Goal: Task Accomplishment & Management: Complete application form

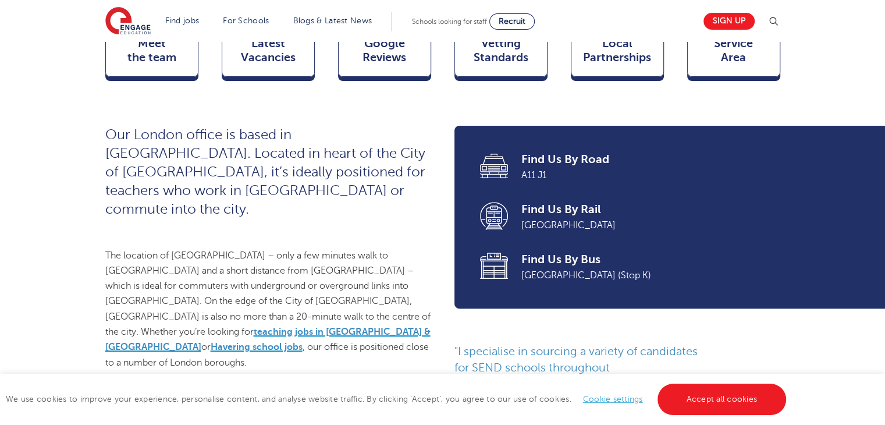
scroll to position [384, 0]
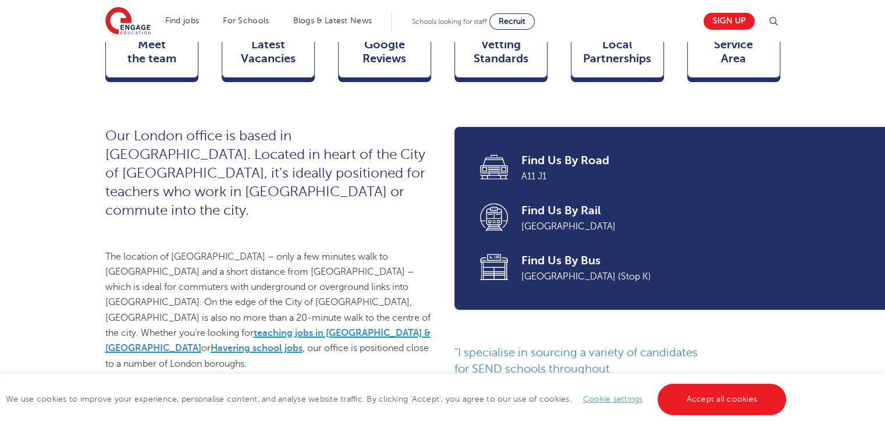
click at [352, 269] on span "The location of [GEOGRAPHIC_DATA] – only a few minutes walk to [GEOGRAPHIC_DATA…" at bounding box center [267, 310] width 325 height 118
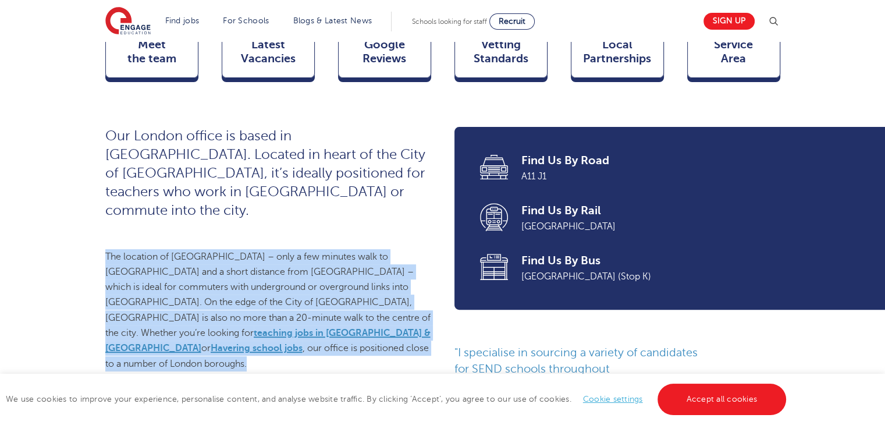
drag, startPoint x: 352, startPoint y: 269, endPoint x: 352, endPoint y: 236, distance: 33.2
click at [352, 236] on div "Our London office is based in [GEOGRAPHIC_DATA]. Located in heart of the City o…" at bounding box center [268, 408] width 326 height 563
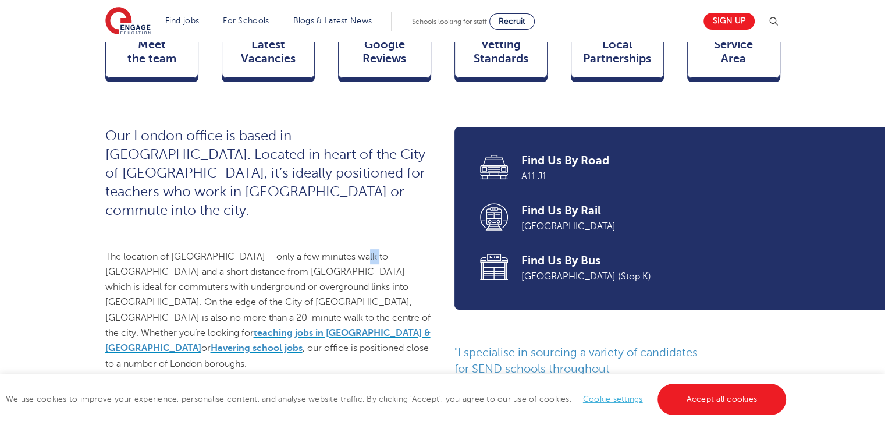
click at [352, 236] on div "Our London office is based in [GEOGRAPHIC_DATA]. Located in heart of the City o…" at bounding box center [268, 408] width 326 height 563
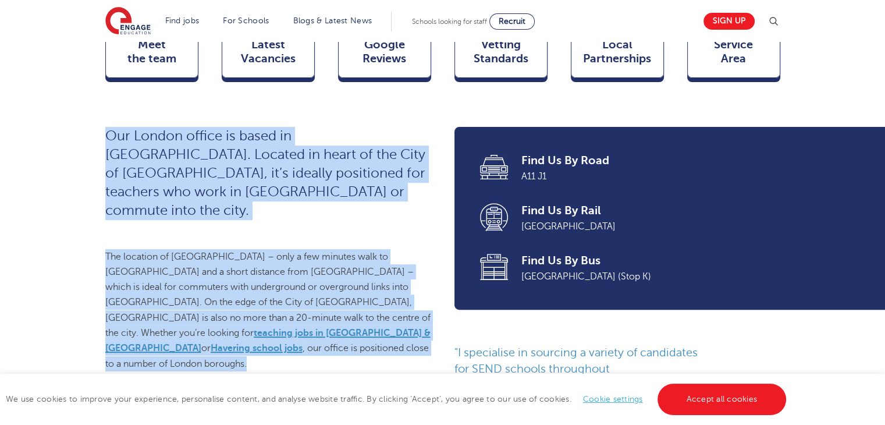
drag, startPoint x: 352, startPoint y: 236, endPoint x: 362, endPoint y: 207, distance: 30.4
click at [362, 207] on div "Our London office is based in [GEOGRAPHIC_DATA]. Located in heart of the City o…" at bounding box center [268, 408] width 326 height 563
click at [362, 207] on p "Our London office is based in [GEOGRAPHIC_DATA]. Located in heart of the City o…" at bounding box center [268, 173] width 326 height 93
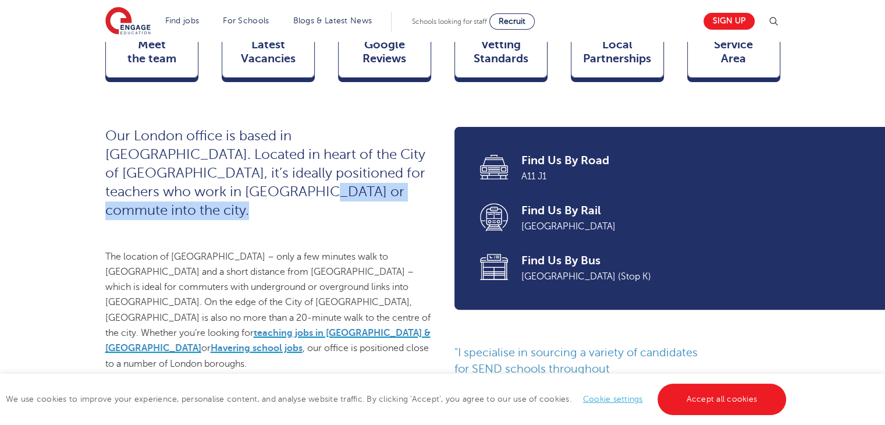
click at [362, 207] on p "Our London office is based in [GEOGRAPHIC_DATA]. Located in heart of the City o…" at bounding box center [268, 173] width 326 height 93
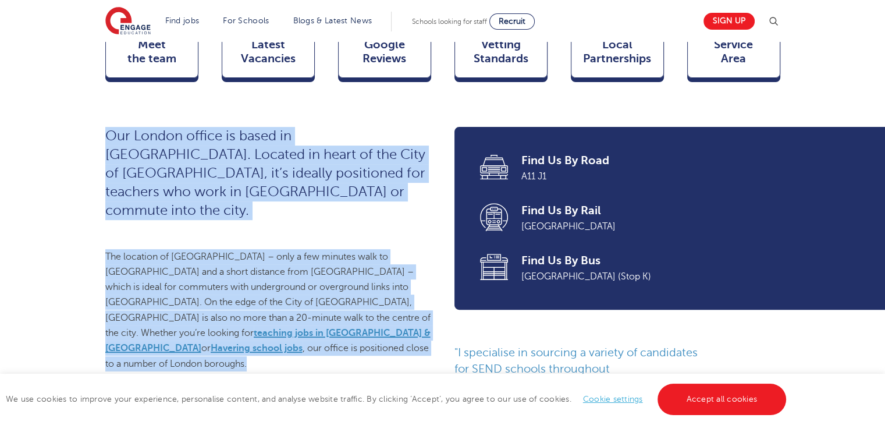
drag, startPoint x: 362, startPoint y: 207, endPoint x: 360, endPoint y: 246, distance: 38.5
click at [360, 246] on div "Our London office is based in [GEOGRAPHIC_DATA]. Located in heart of the City o…" at bounding box center [268, 408] width 326 height 563
click at [360, 249] on p "The location of [GEOGRAPHIC_DATA] – only a few minutes walk to [GEOGRAPHIC_DATA…" at bounding box center [268, 310] width 326 height 122
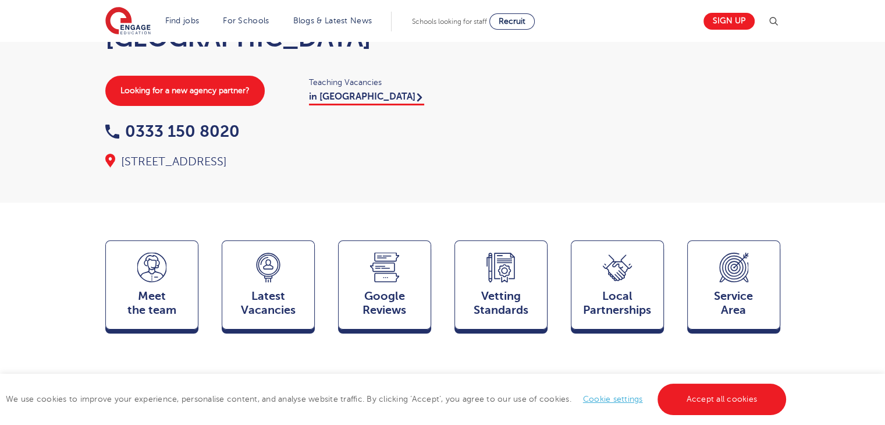
scroll to position [0, 0]
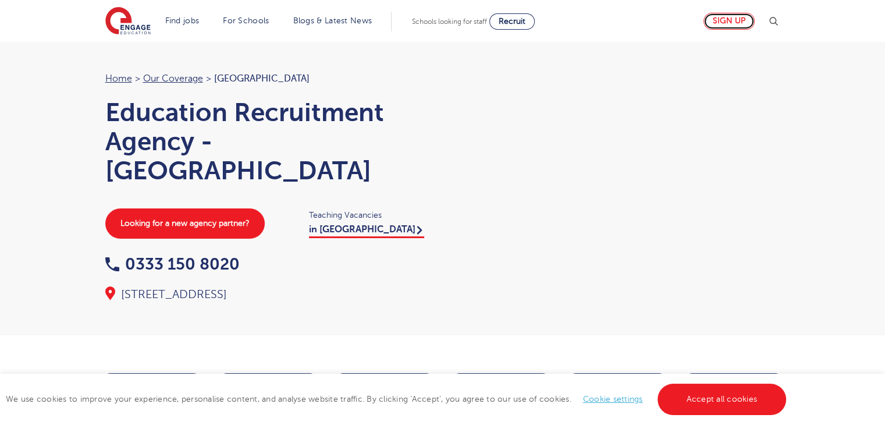
click at [740, 23] on link "Sign up" at bounding box center [729, 21] width 51 height 17
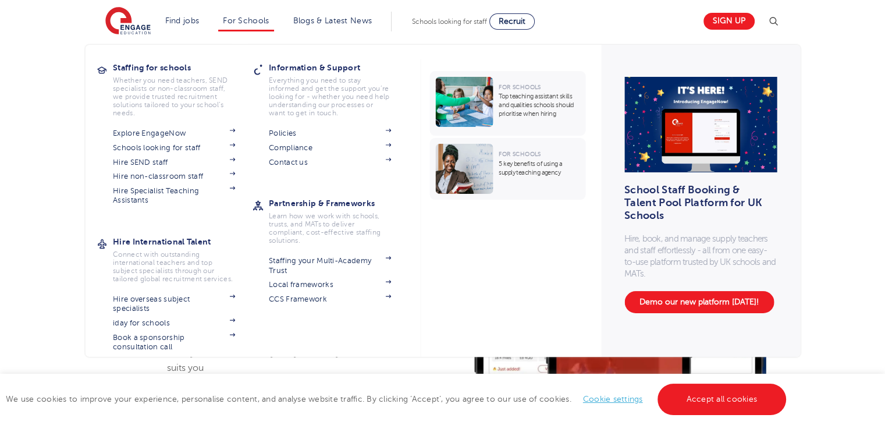
scroll to position [433, 0]
